Goal: Information Seeking & Learning: Check status

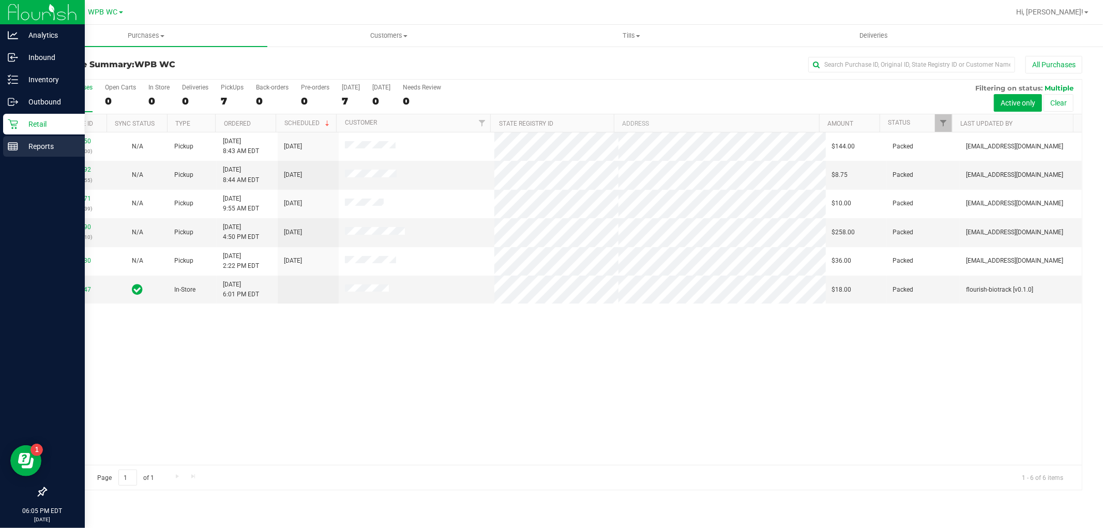
click at [30, 157] on link "Reports" at bounding box center [42, 147] width 85 height 22
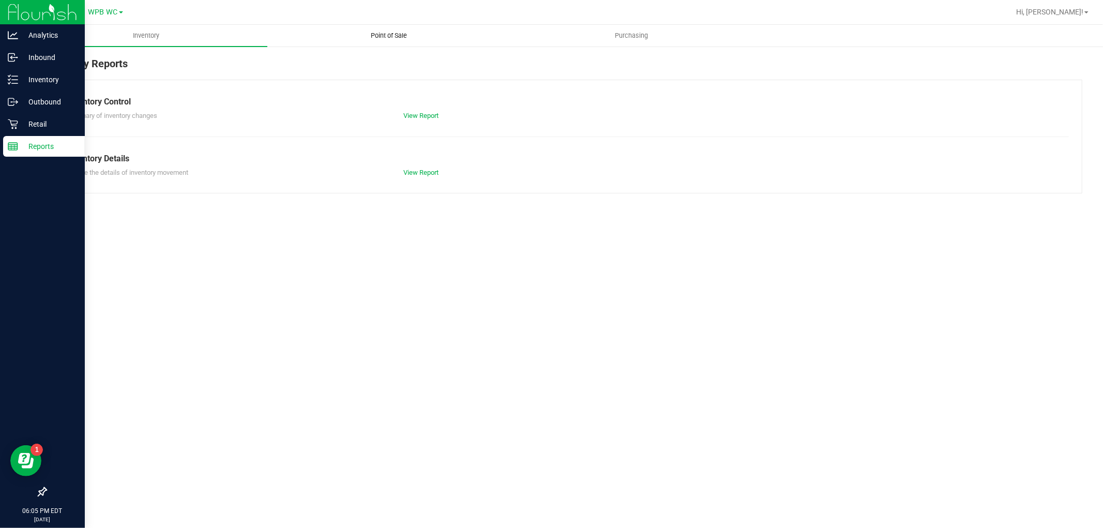
click at [395, 34] on span "Point of Sale" at bounding box center [389, 35] width 64 height 9
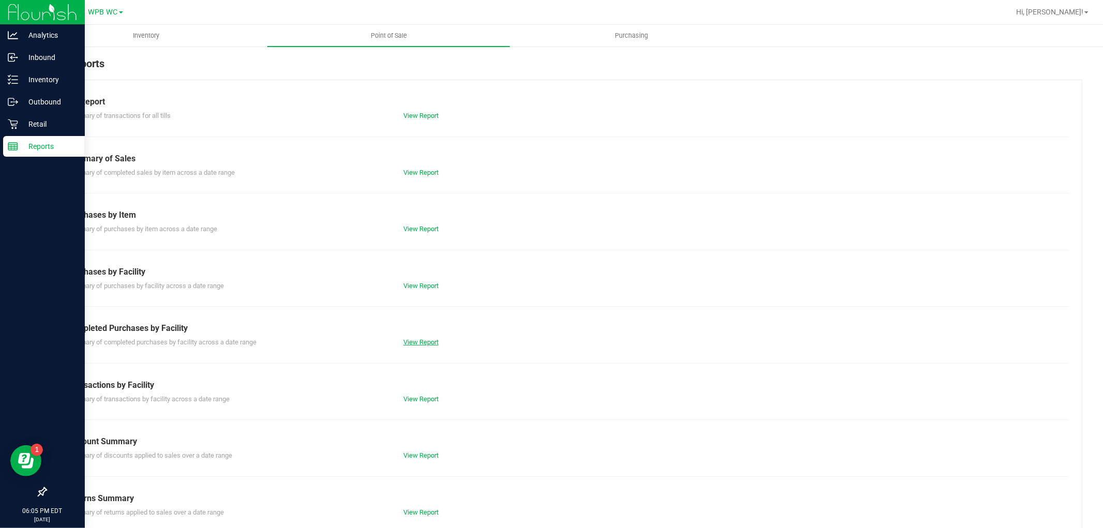
click at [428, 341] on link "View Report" at bounding box center [421, 342] width 35 height 8
